Goal: Information Seeking & Learning: Find specific fact

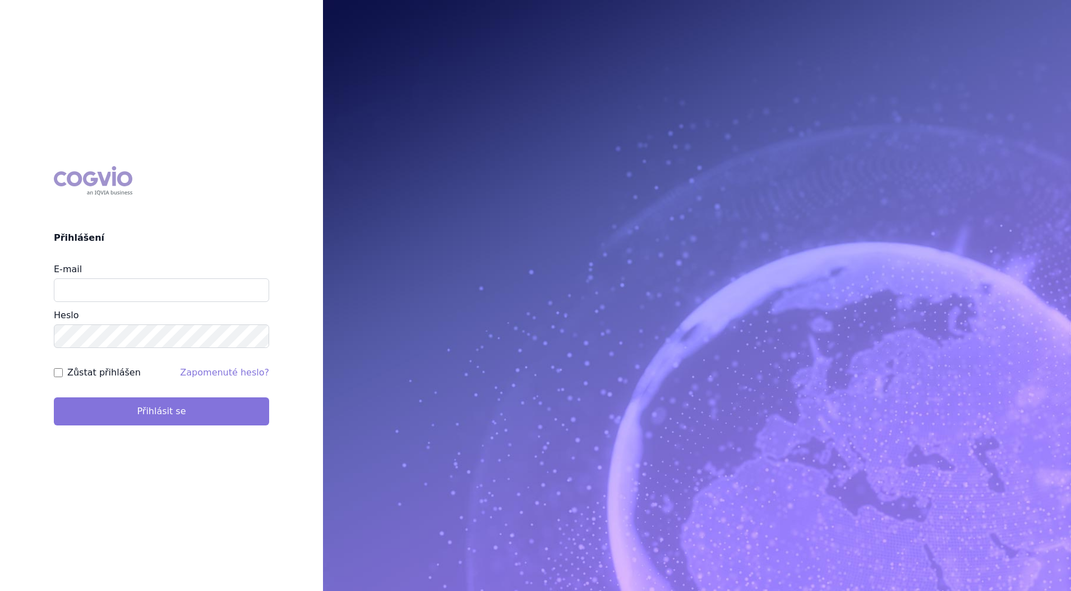
type input "petr_foglar@accord-healthcare.com"
click at [218, 412] on button "Přihlásit se" at bounding box center [161, 411] width 215 height 28
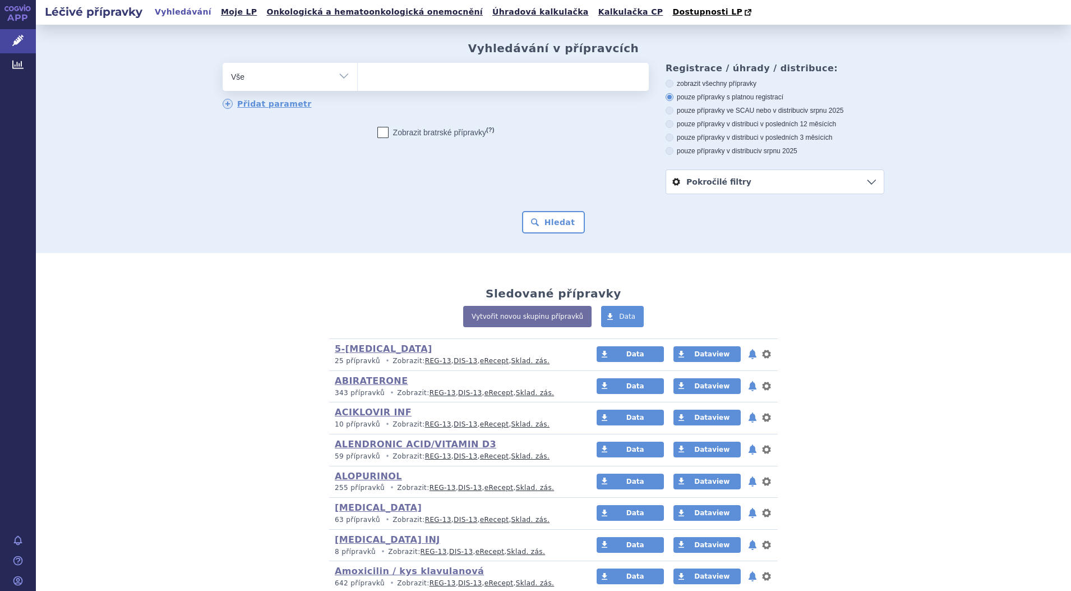
click at [337, 80] on select "Vše Přípravek/SUKL kód MAH VPOIS ATC/Aktivní látka Léková forma Síla" at bounding box center [290, 75] width 135 height 25
select select "filter-atc-group"
click at [223, 63] on select "Vše Přípravek/SUKL kód MAH VPOIS ATC/Aktivní látka Léková forma Síla" at bounding box center [290, 75] width 135 height 25
click at [427, 81] on ul at bounding box center [503, 75] width 291 height 24
click at [358, 81] on select at bounding box center [357, 76] width 1 height 28
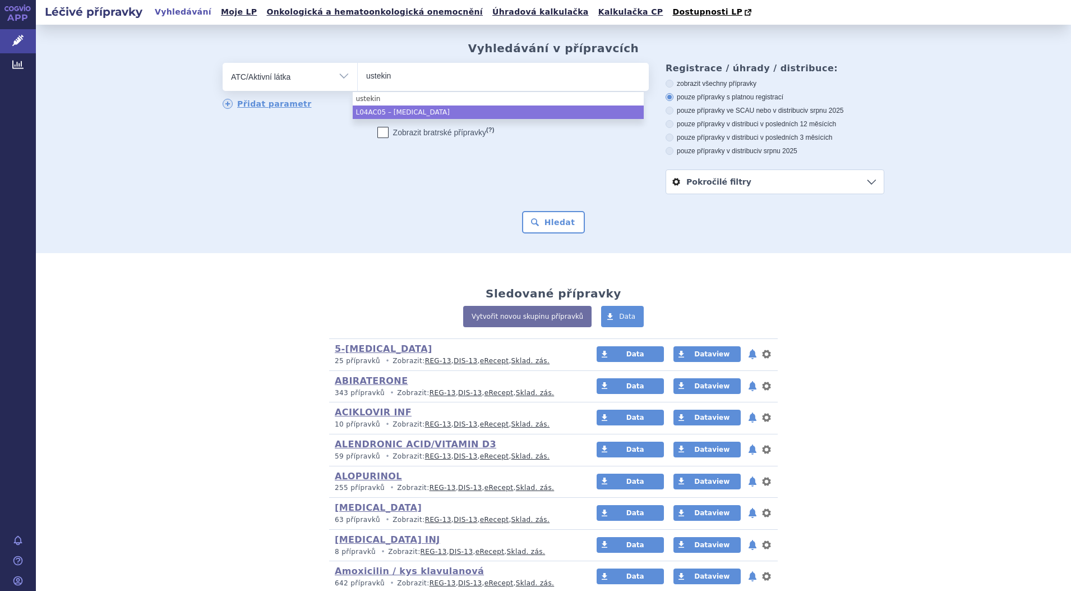
type input "ustekin"
select select "L04AC05"
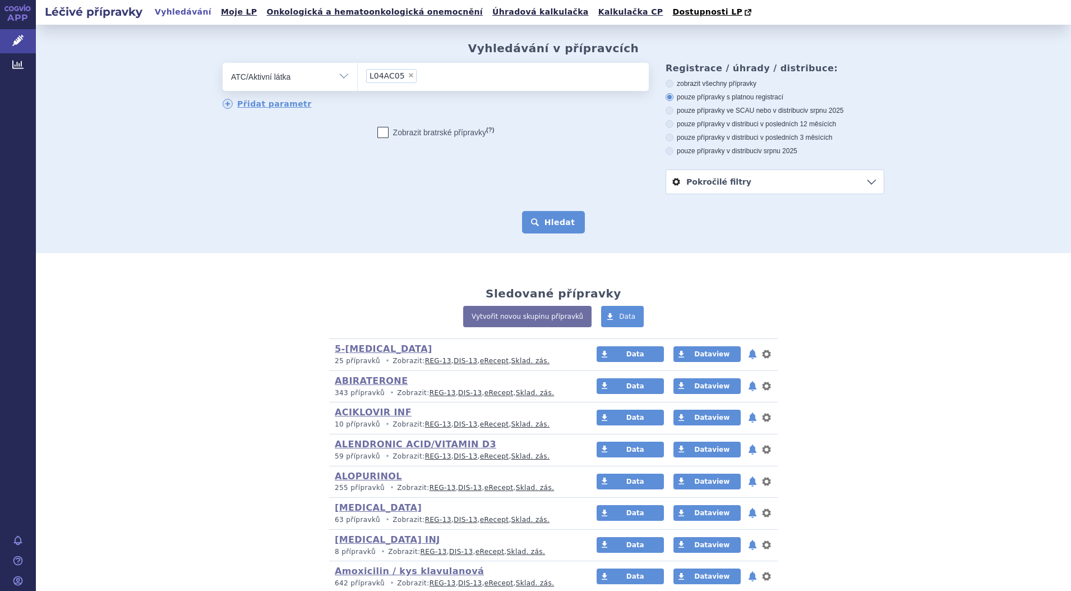
click at [568, 221] on button "Hledat" at bounding box center [553, 222] width 63 height 22
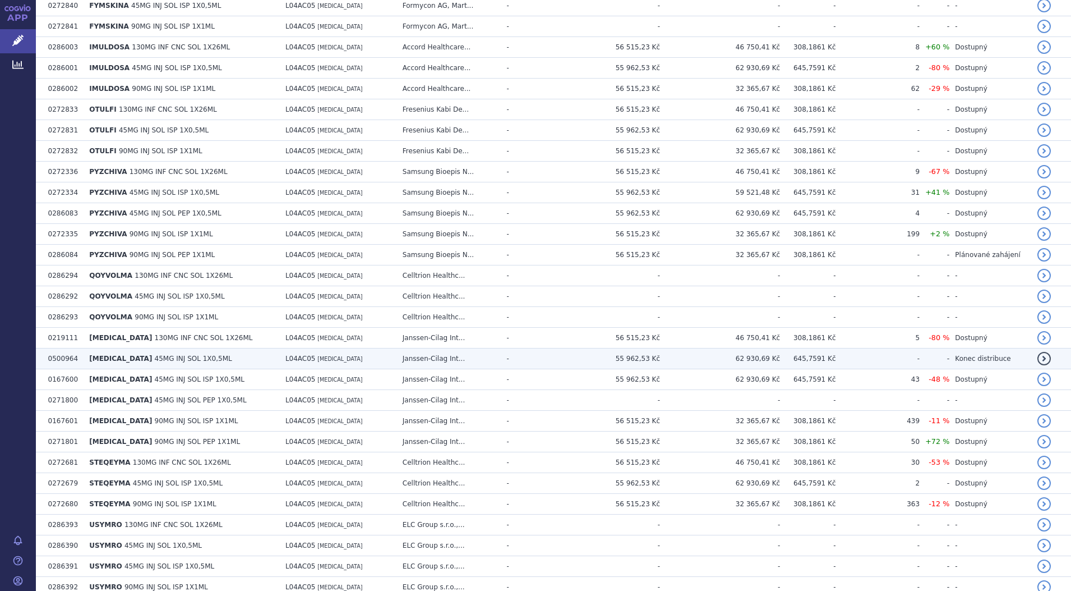
scroll to position [351, 0]
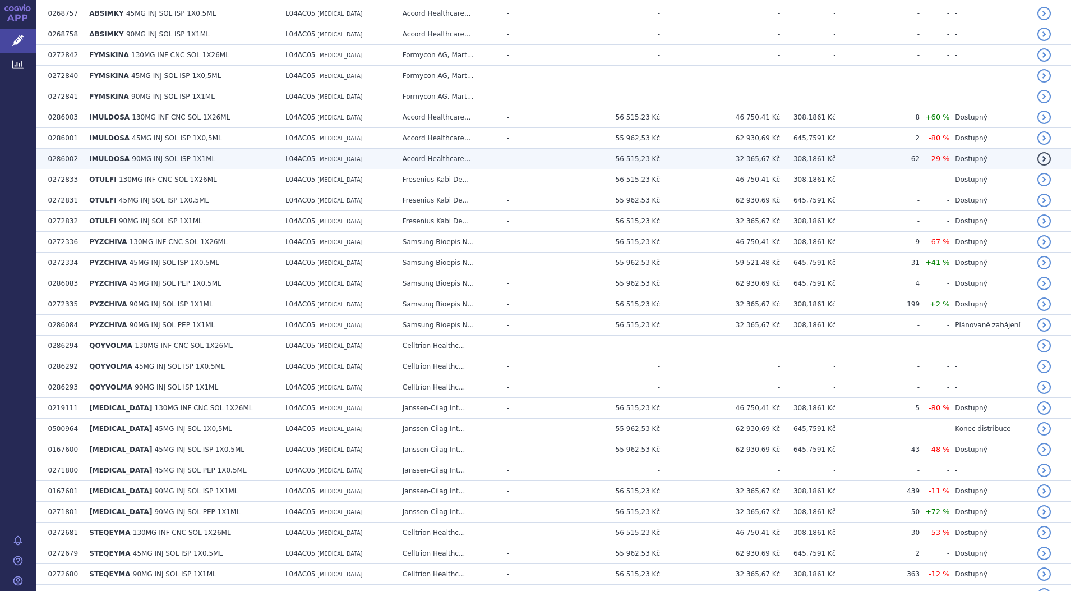
click at [114, 155] on span "IMULDOSA" at bounding box center [109, 159] width 40 height 8
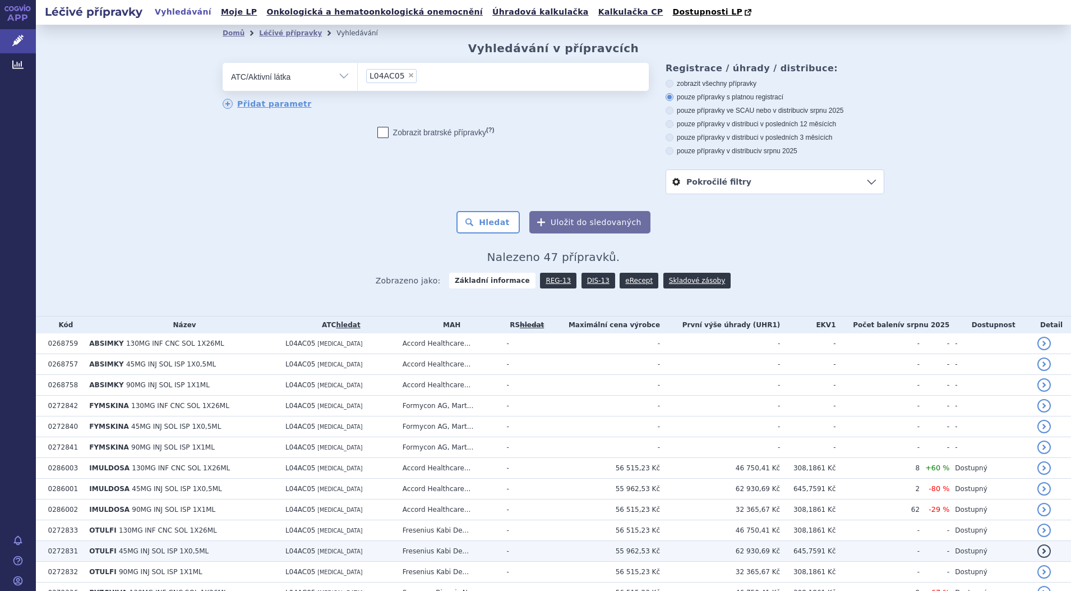
scroll to position [70, 0]
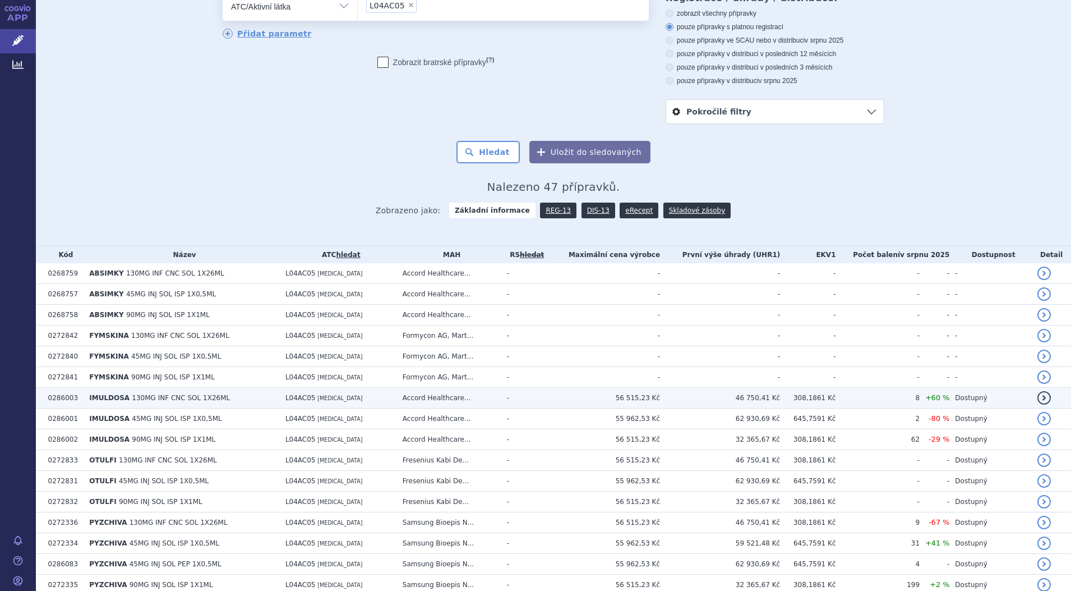
click at [143, 394] on span "130MG INF CNC SOL 1X26ML" at bounding box center [181, 398] width 98 height 8
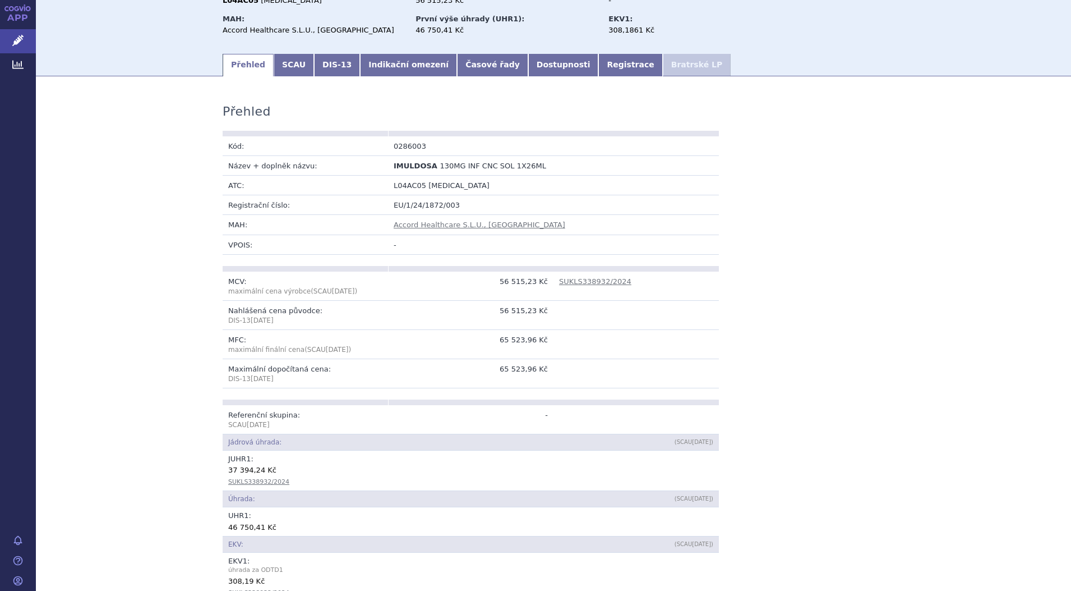
scroll to position [70, 0]
